Goal: Information Seeking & Learning: Learn about a topic

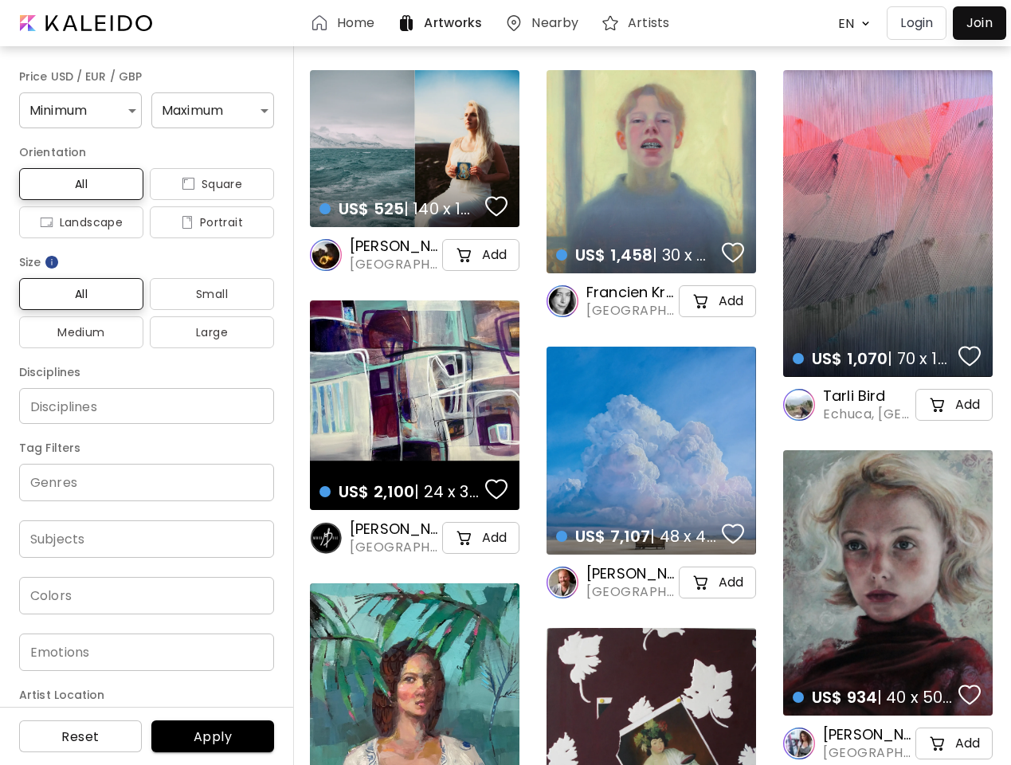
click at [850, 23] on body "Home Artworks Nearby Artists EN ******* Login Join Price USD / EUR / GBP Minimu…" at bounding box center [505, 382] width 1011 height 765
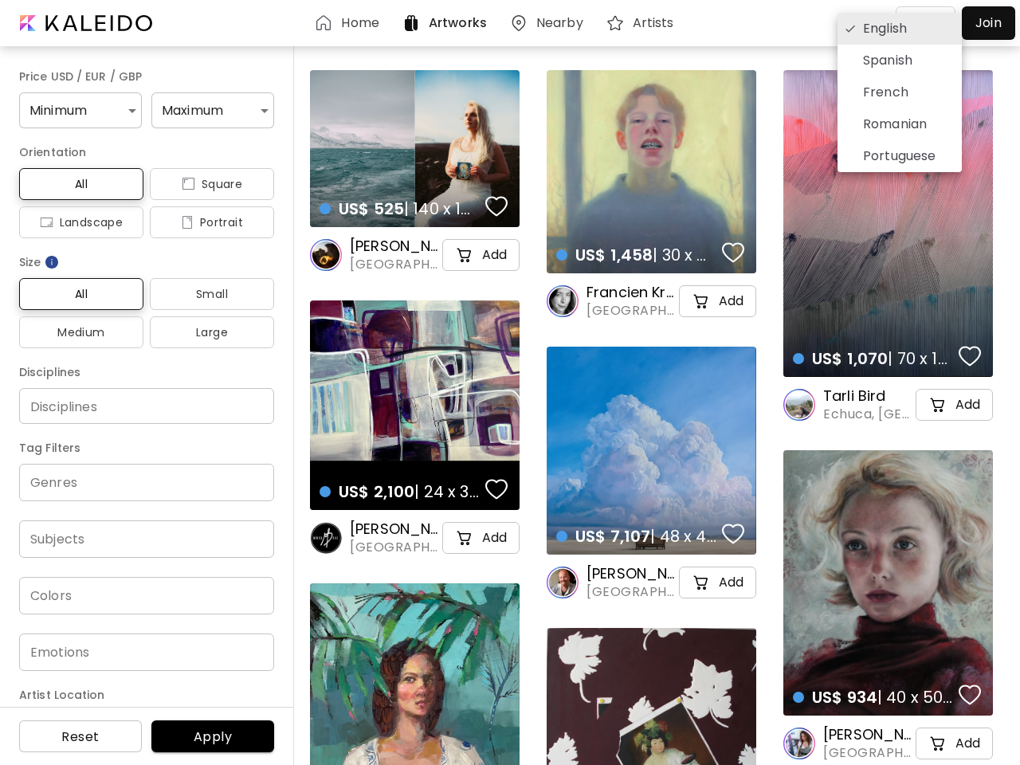
click at [78, 110] on div at bounding box center [510, 382] width 1020 height 765
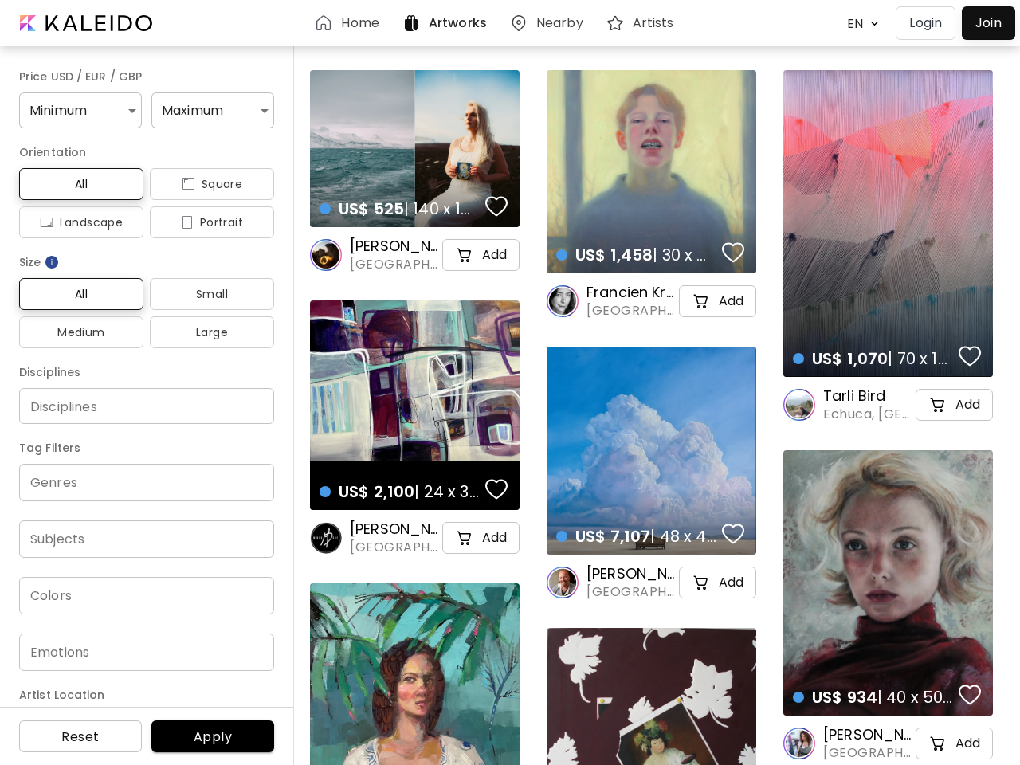
click at [79, 184] on span "All" at bounding box center [81, 183] width 99 height 19
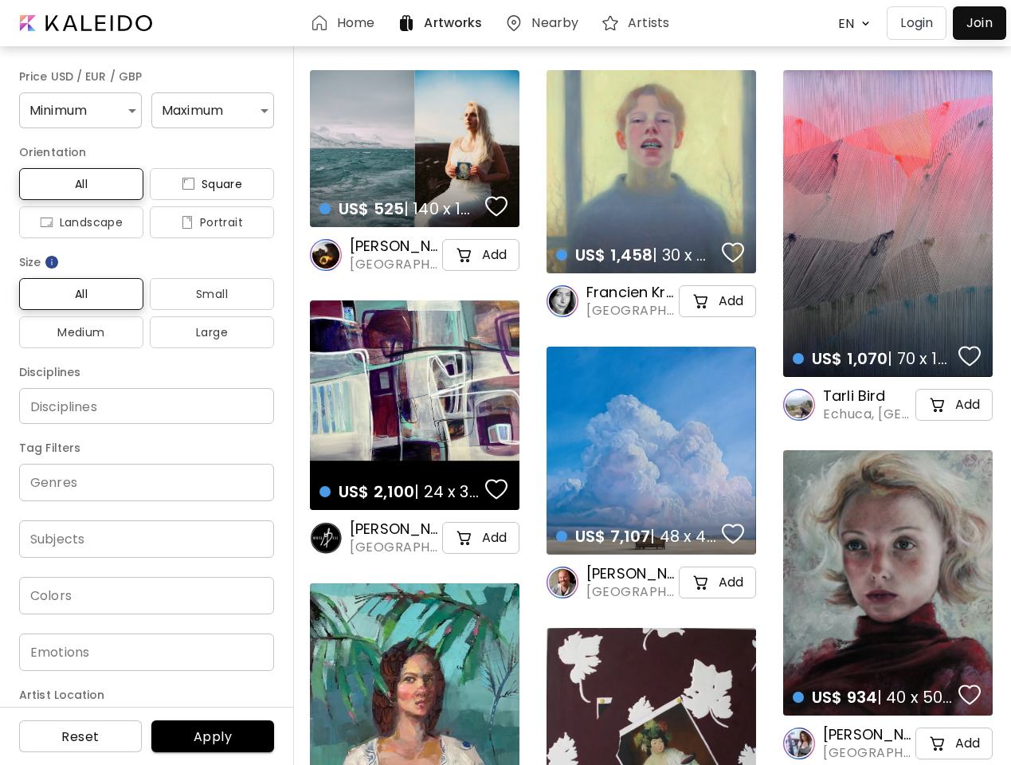
click at [206, 184] on span "Square" at bounding box center [212, 183] width 99 height 19
click at [79, 222] on span "Landscape" at bounding box center [81, 222] width 99 height 19
click at [206, 222] on span "Portrait" at bounding box center [212, 222] width 99 height 19
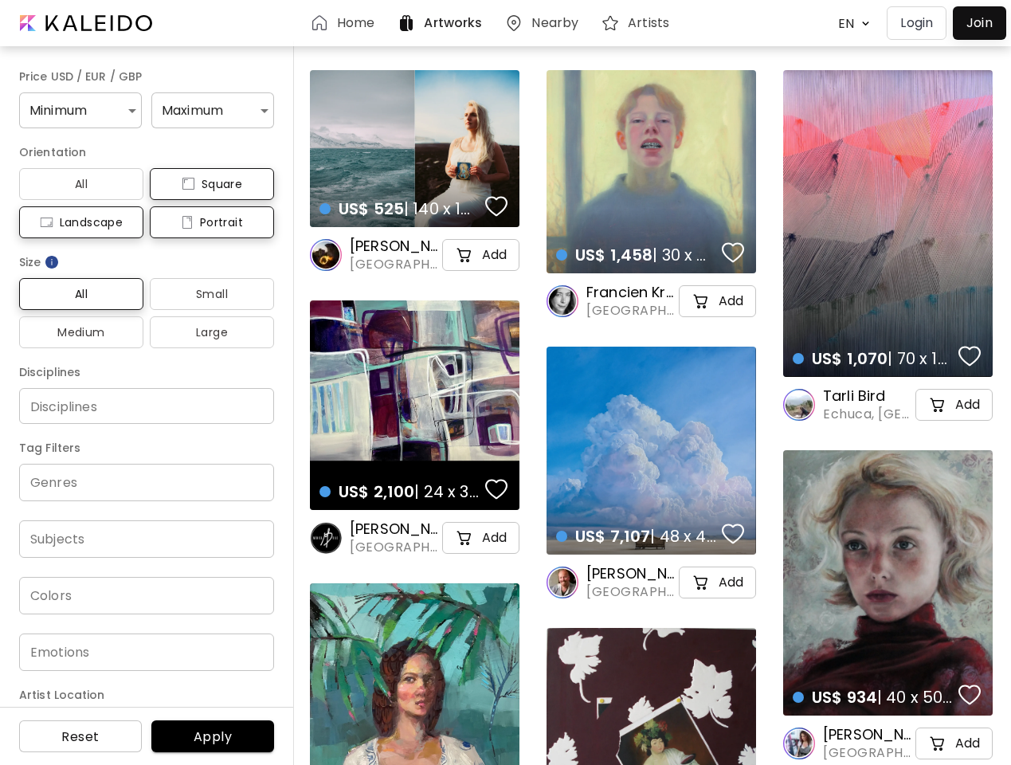
click at [53, 262] on img at bounding box center [52, 262] width 16 height 16
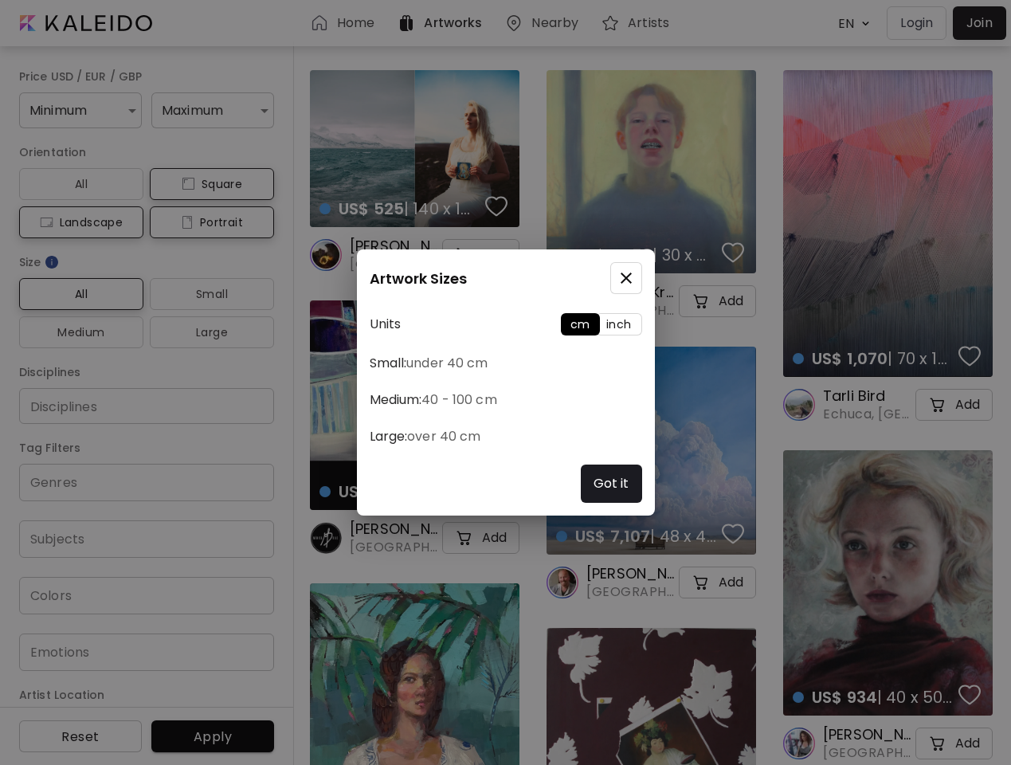
click at [79, 294] on div "Artwork Sizes Units cm inch Small: under 40 cm Medium: 40 - 100 cm Large: over …" at bounding box center [505, 382] width 1011 height 765
click at [206, 294] on div "Artwork Sizes Units cm inch Small: under 40 cm Medium: 40 - 100 cm Large: over …" at bounding box center [505, 382] width 1011 height 765
